Goal: Check status: Check status

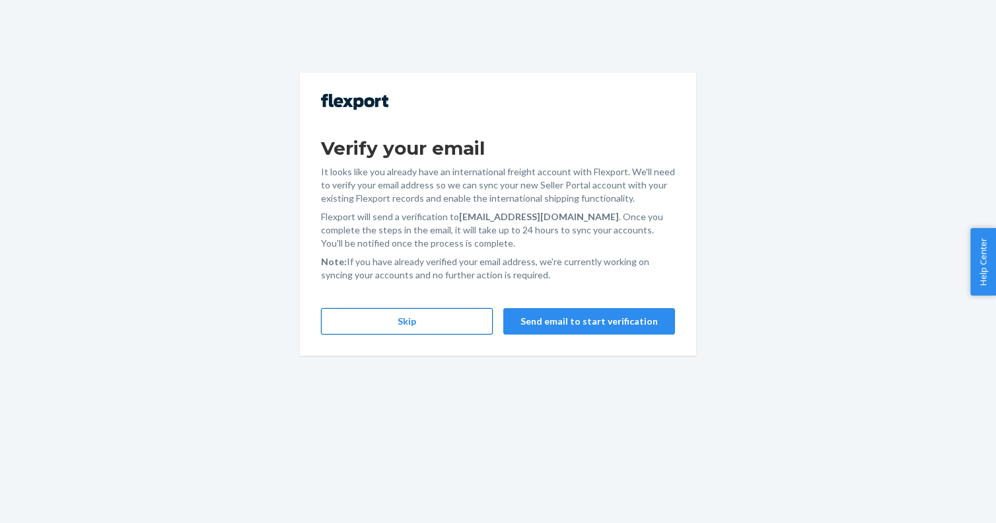
click at [372, 324] on button "Skip" at bounding box center [407, 321] width 172 height 26
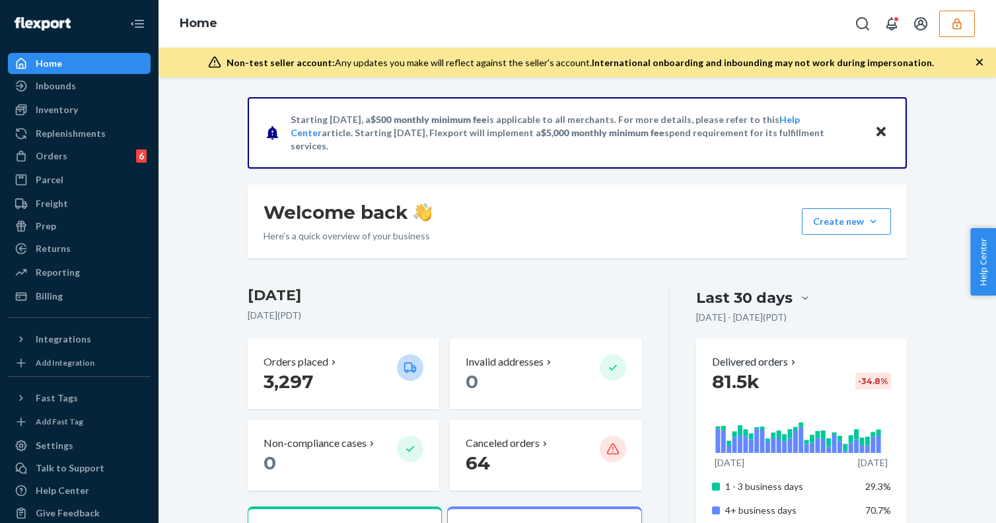
click at [951, 24] on icon "button" at bounding box center [957, 23] width 13 height 13
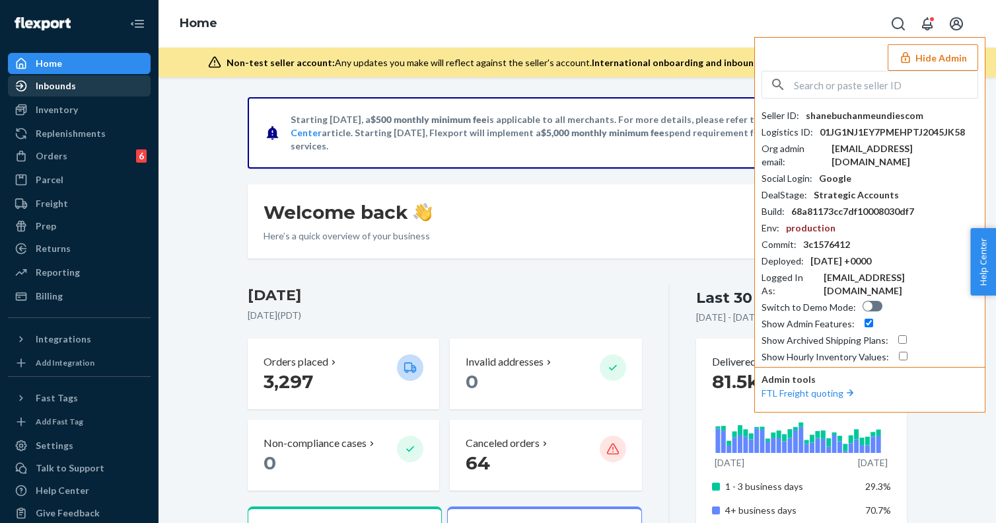
click at [90, 91] on div "Inbounds" at bounding box center [79, 86] width 140 height 18
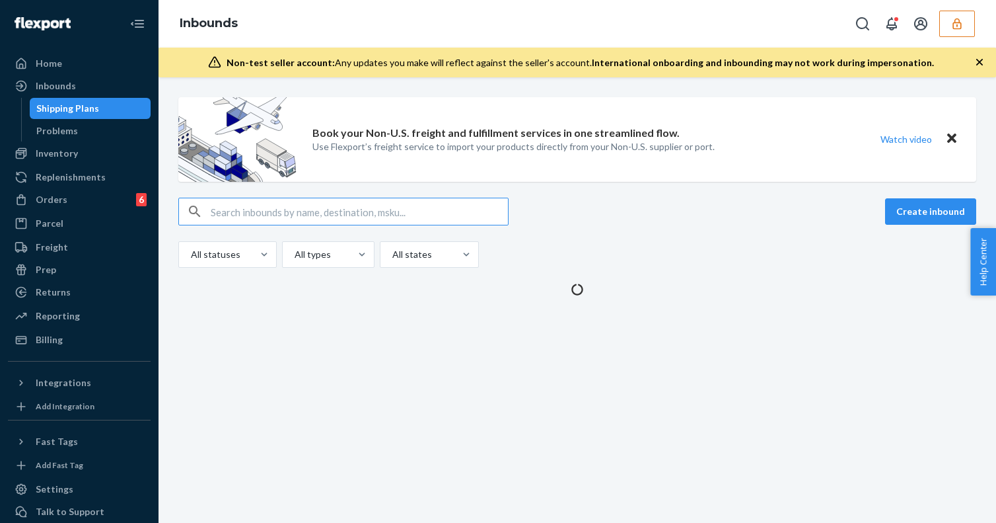
type input "9851402"
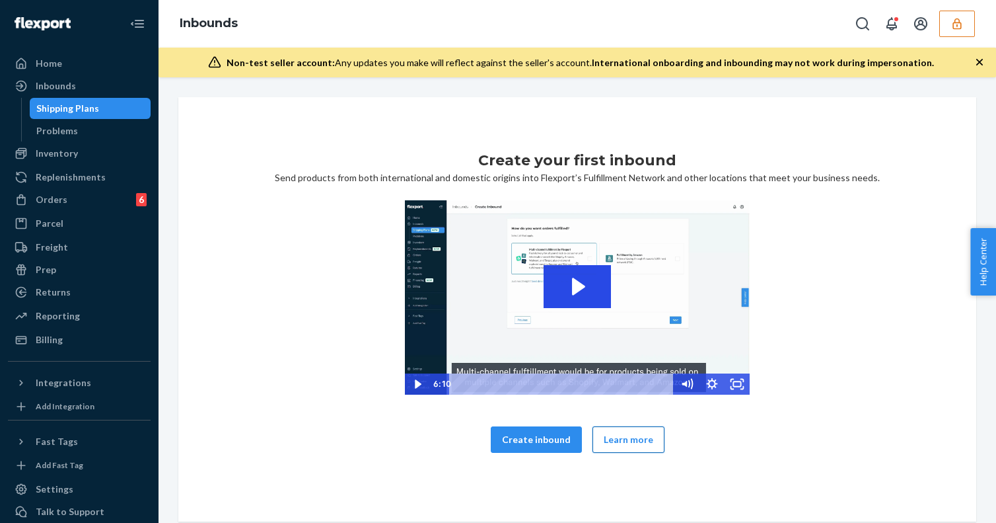
click at [640, 449] on button "Learn more" at bounding box center [629, 439] width 72 height 26
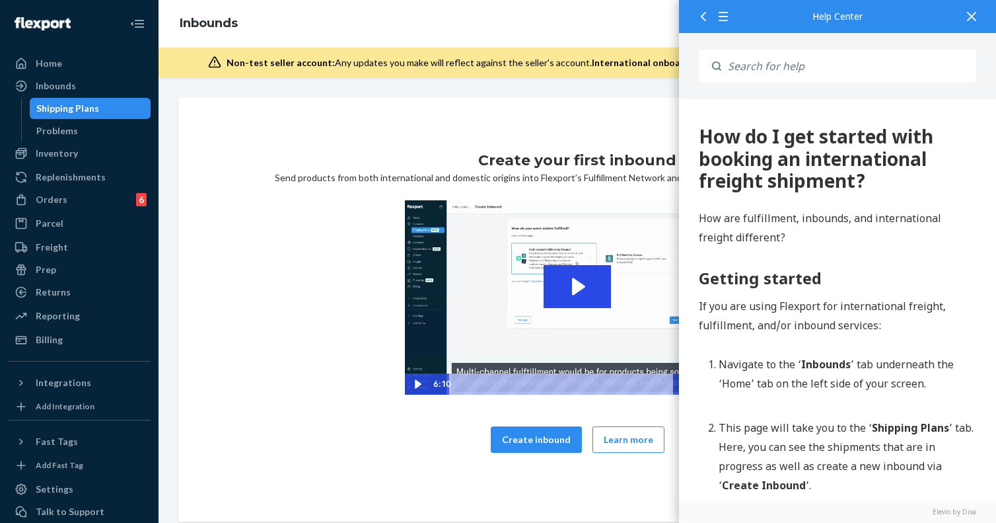
click at [367, 137] on div "Create your first inbound Send products from both international and domestic or…" at bounding box center [577, 309] width 798 height 424
click at [66, 111] on div "Shipping Plans" at bounding box center [67, 108] width 63 height 13
click at [972, 20] on icon at bounding box center [971, 16] width 9 height 9
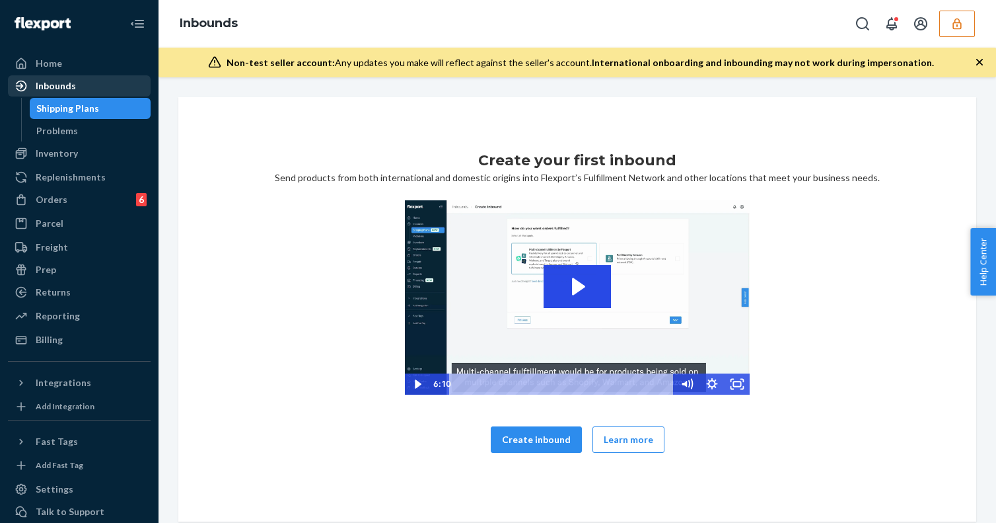
click at [92, 94] on div "Inbounds" at bounding box center [79, 86] width 140 height 18
click at [89, 103] on div "Shipping Plans" at bounding box center [67, 108] width 63 height 13
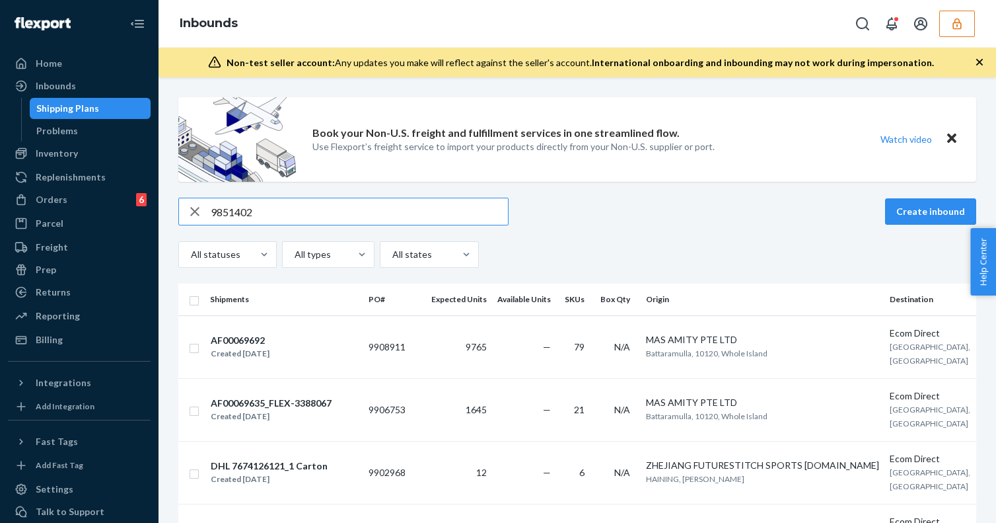
click at [332, 206] on input "9851402" at bounding box center [359, 211] width 297 height 26
paste input "87207"
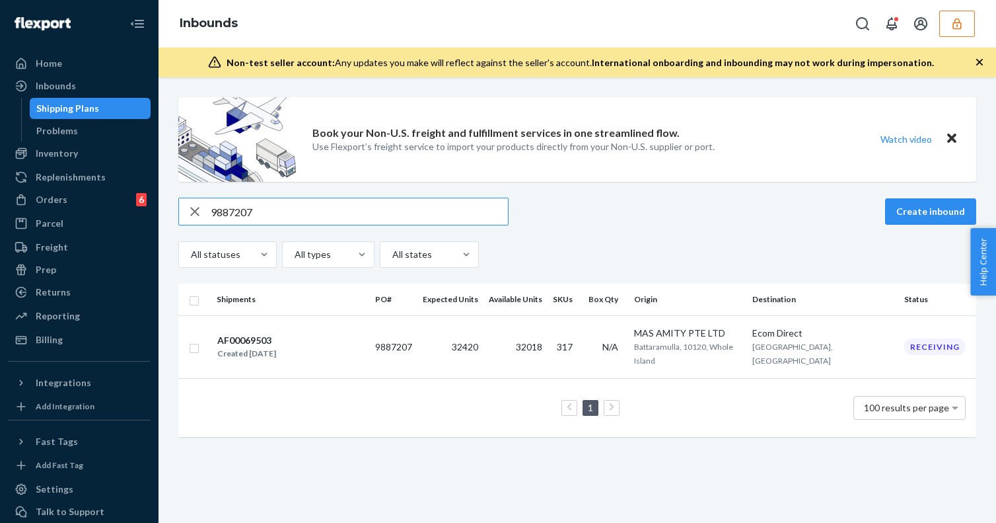
click at [331, 225] on div "9887207 Create inbound All statuses All types All states" at bounding box center [577, 233] width 798 height 70
click at [333, 215] on input "9887207" at bounding box center [359, 211] width 297 height 26
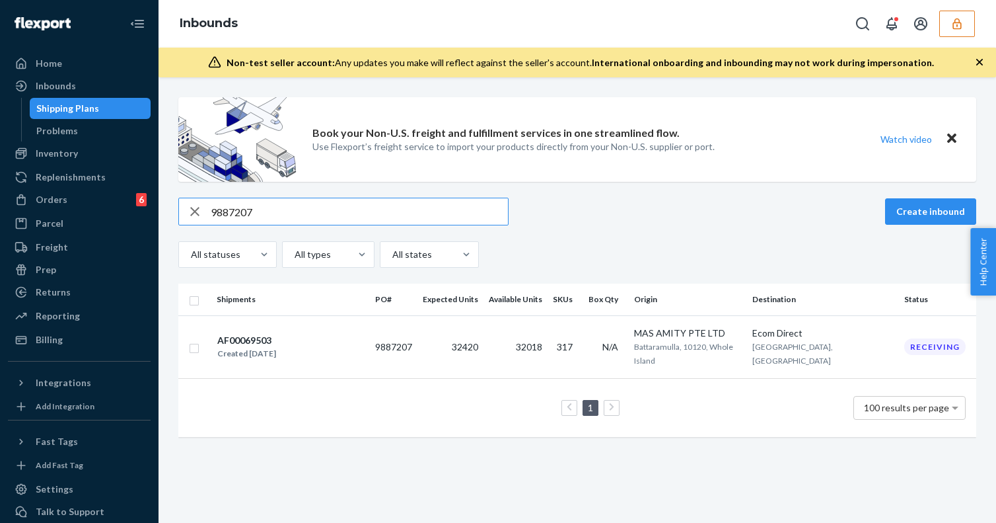
paste input "182"
click at [341, 209] on input "9881827" at bounding box center [359, 211] width 297 height 26
paste input "FLEX-326537"
type input "FLEX-3265377"
